Goal: Transaction & Acquisition: Purchase product/service

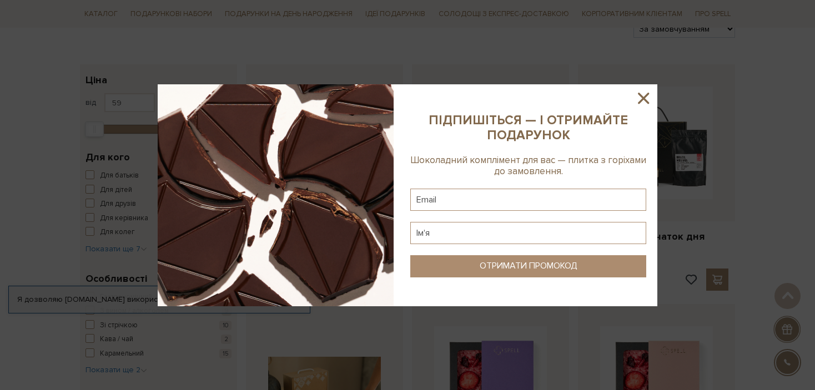
click at [646, 98] on icon at bounding box center [643, 98] width 19 height 19
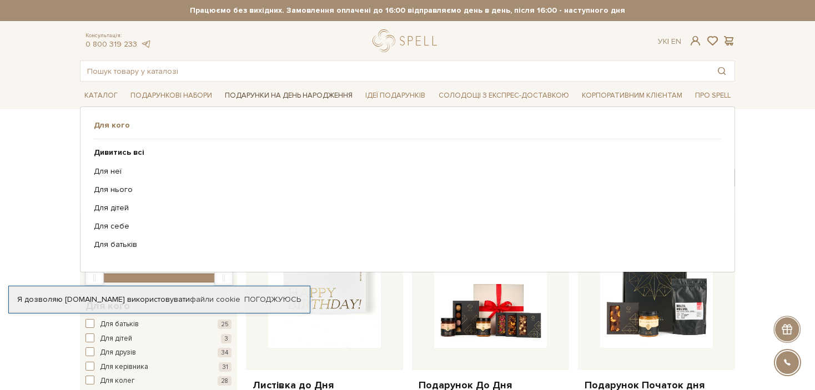
click at [267, 92] on link "Подарунки на День народження" at bounding box center [288, 95] width 137 height 17
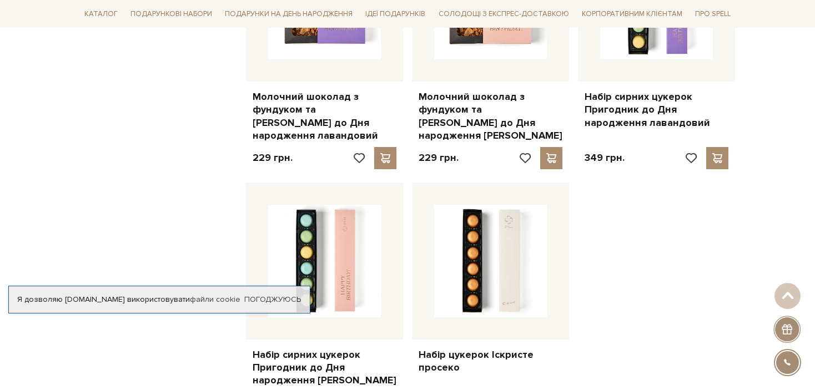
scroll to position [1508, 0]
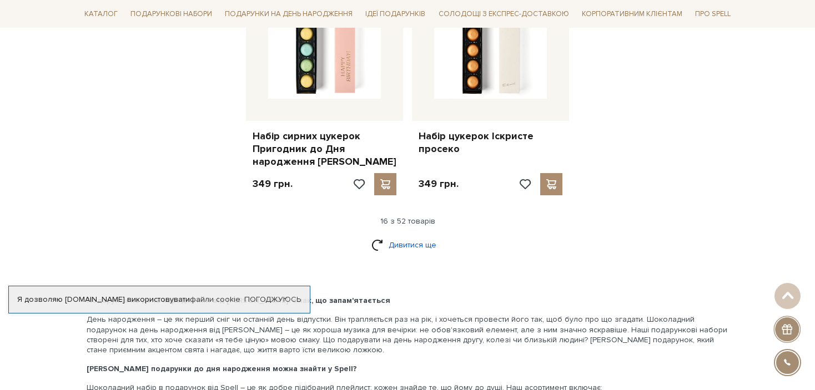
click at [419, 235] on link "Дивитися ще" at bounding box center [408, 244] width 72 height 19
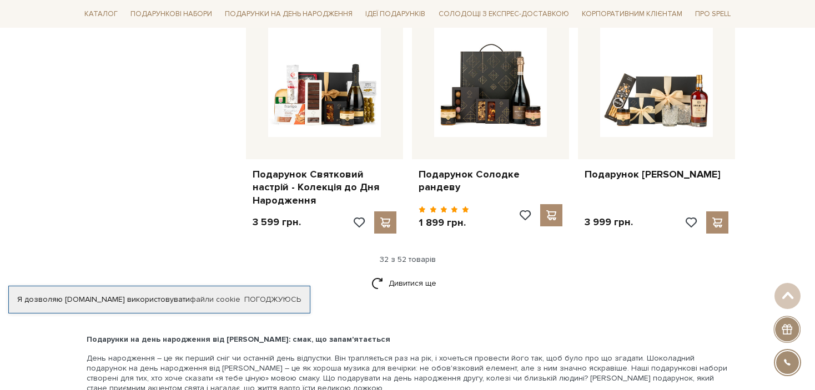
scroll to position [2711, 0]
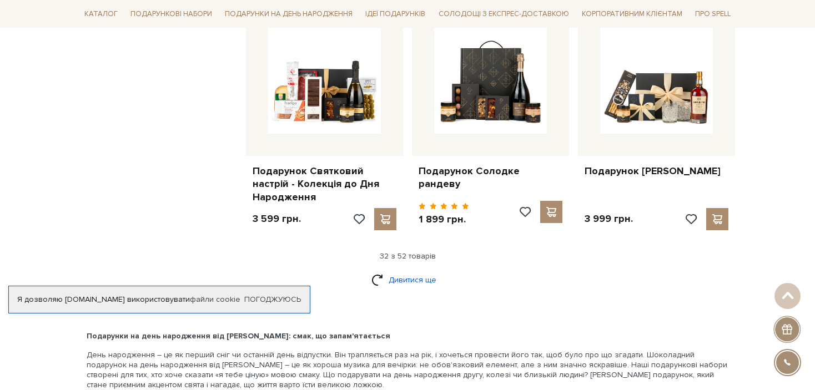
click at [379, 270] on link "Дивитися ще" at bounding box center [408, 279] width 72 height 19
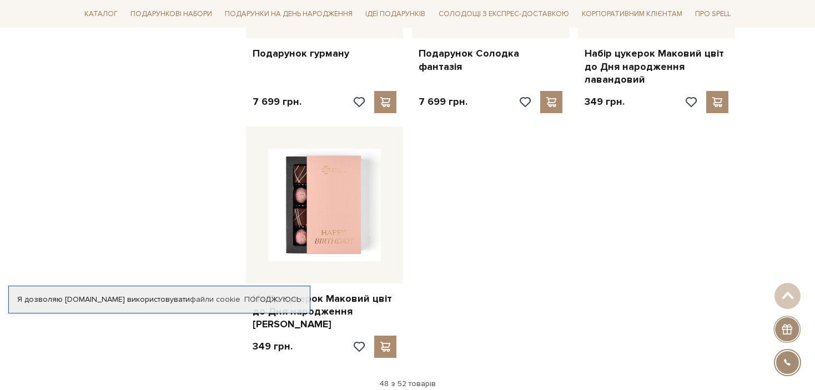
scroll to position [4027, 0]
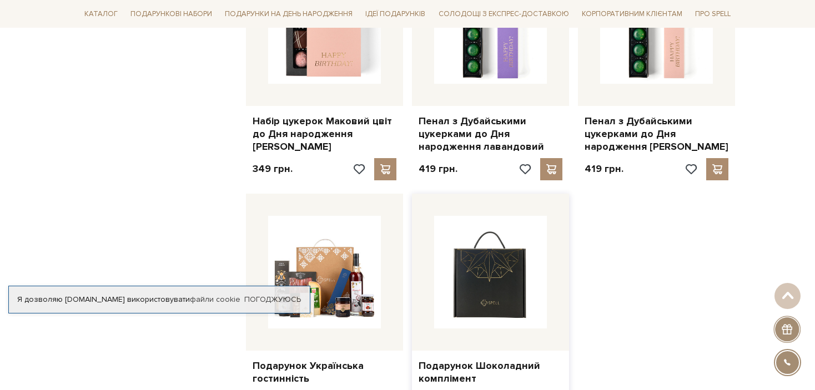
scroll to position [4200, 0]
